Goal: Task Accomplishment & Management: Manage account settings

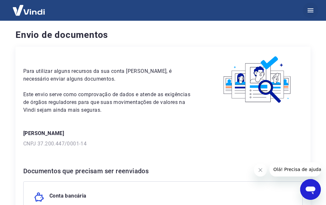
click at [311, 11] on icon "button" at bounding box center [311, 10] width 6 height 4
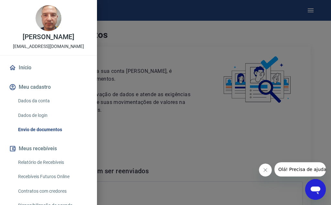
click at [42, 106] on link "Dados da conta" at bounding box center [53, 100] width 74 height 13
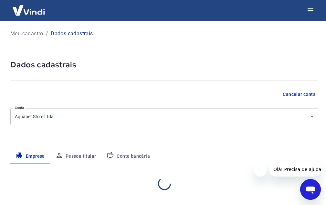
select select "RS"
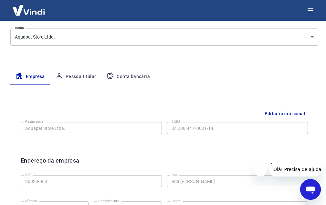
scroll to position [65, 0]
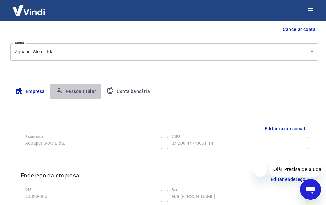
click at [86, 89] on button "Pessoa titular" at bounding box center [75, 92] width 51 height 16
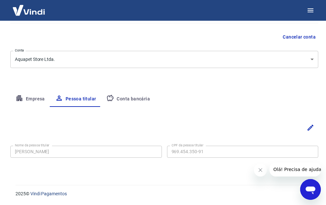
click at [129, 99] on button "Conta bancária" at bounding box center [128, 99] width 54 height 16
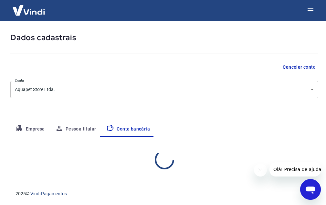
select select "1"
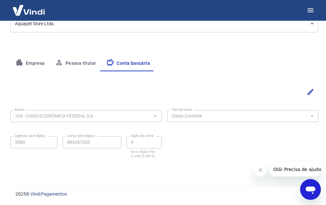
scroll to position [93, 0]
click at [309, 93] on icon "Editar" at bounding box center [311, 92] width 6 height 6
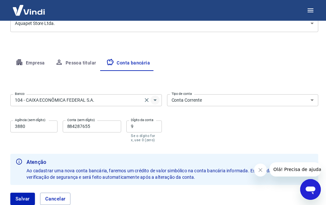
click at [153, 99] on icon "Abrir" at bounding box center [155, 100] width 8 height 8
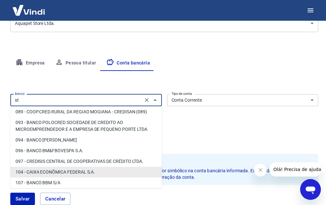
scroll to position [0, 0]
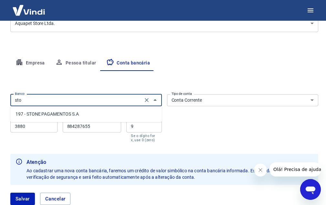
click at [56, 113] on li "197 - STONE PAGAMENTOS S.A" at bounding box center [86, 114] width 152 height 11
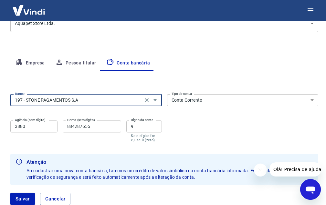
type input "197 - STONE PAGAMENTOS S.A"
click at [207, 100] on select "Conta Corrente Conta Poupança" at bounding box center [243, 100] width 152 height 12
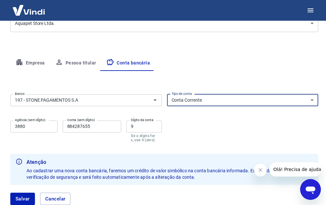
click at [167, 94] on select "Conta Corrente Conta Poupança" at bounding box center [243, 100] width 152 height 12
click at [44, 131] on input "3880" at bounding box center [33, 126] width 47 height 12
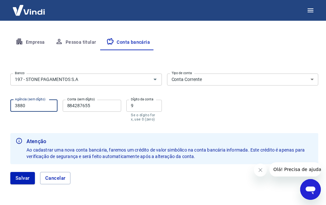
scroll to position [125, 0]
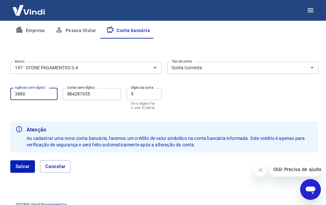
drag, startPoint x: 30, startPoint y: 98, endPoint x: 0, endPoint y: 94, distance: 30.6
type input "0001"
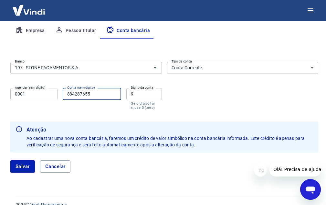
drag, startPoint x: 93, startPoint y: 96, endPoint x: 34, endPoint y: 94, distance: 59.2
click at [34, 94] on div "Agência (sem dígito) 0001 Agência (sem dígito) Conta (sem dígito) 884287655 Con…" at bounding box center [86, 98] width 152 height 26
type input "1917958"
click at [10, 160] on button "Salvar" at bounding box center [22, 166] width 25 height 12
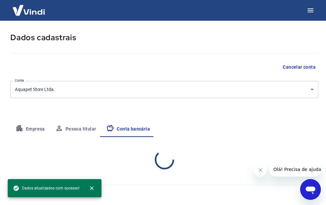
select select "1"
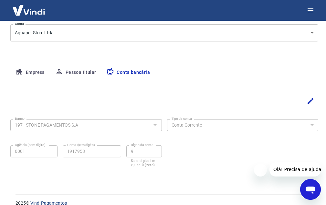
scroll to position [93, 0]
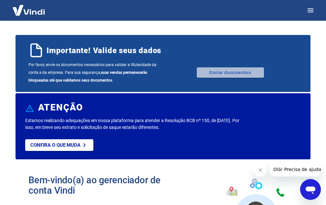
click at [228, 73] on link "Enviar documentos" at bounding box center [230, 72] width 67 height 10
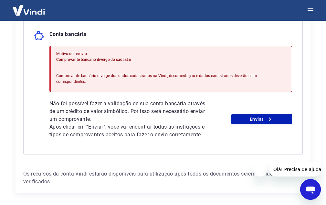
scroll to position [162, 0]
click at [255, 115] on link "Enviar" at bounding box center [261, 118] width 61 height 10
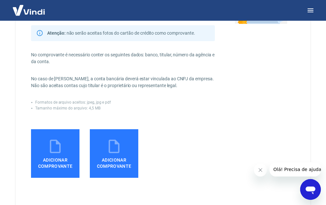
scroll to position [97, 0]
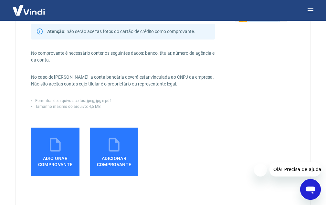
click at [44, 156] on span "Adicionar comprovante" at bounding box center [55, 160] width 43 height 15
click at [0, 0] on input "Adicionar comprovante" at bounding box center [0, 0] width 0 height 0
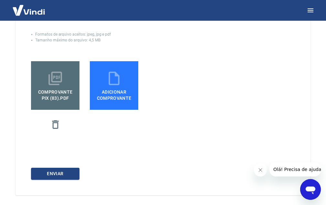
scroll to position [189, 0]
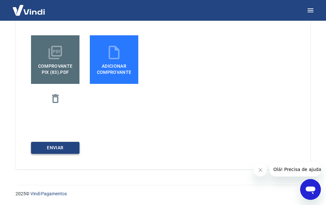
click at [66, 150] on button "ENVIAR" at bounding box center [55, 148] width 48 height 12
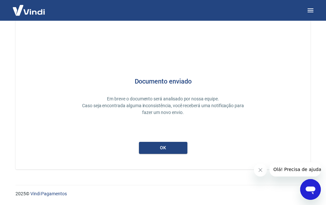
scroll to position [20, 0]
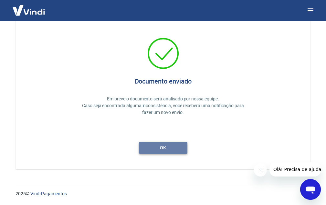
click at [178, 148] on button "ok" at bounding box center [163, 148] width 48 height 12
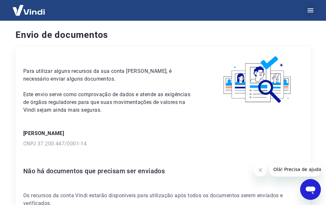
click at [309, 12] on icon "button" at bounding box center [311, 10] width 6 height 4
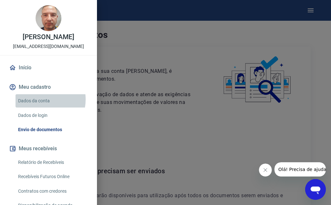
click at [42, 99] on link "Dados da conta" at bounding box center [53, 100] width 74 height 13
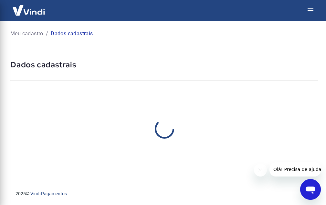
select select "RS"
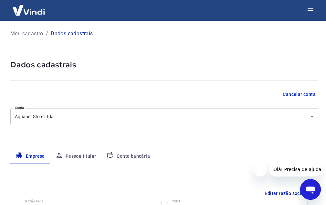
click at [144, 156] on button "Conta bancária" at bounding box center [128, 156] width 54 height 16
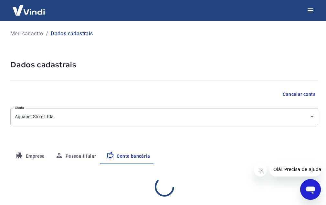
select select "1"
